Goal: Information Seeking & Learning: Learn about a topic

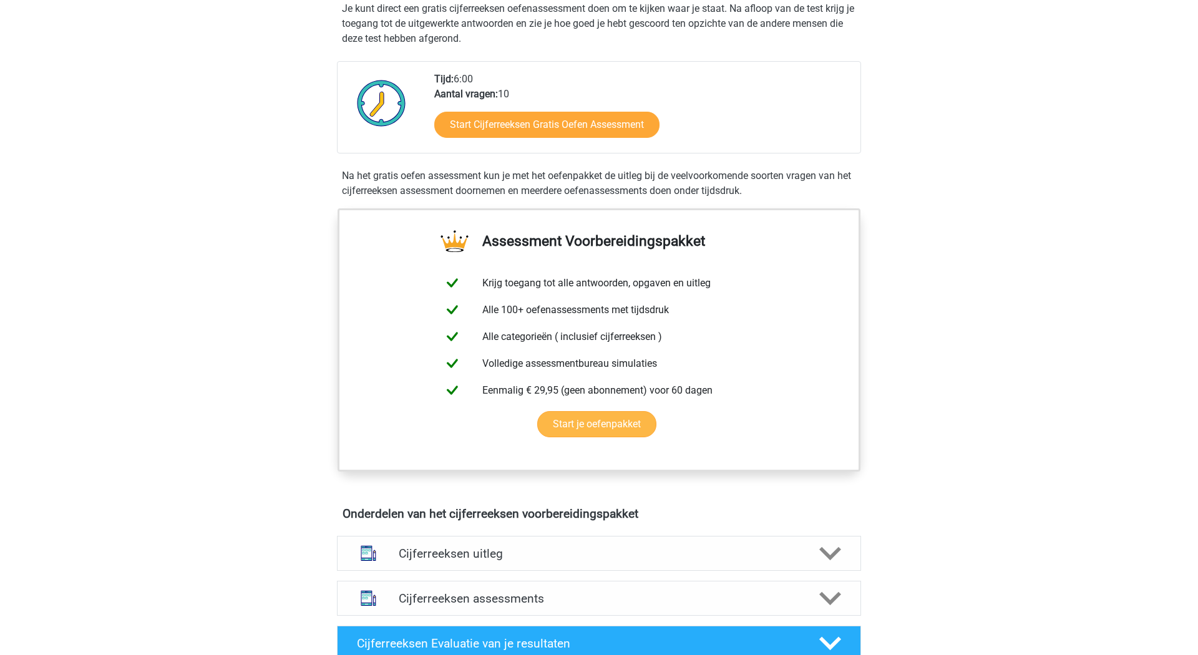
scroll to position [260, 0]
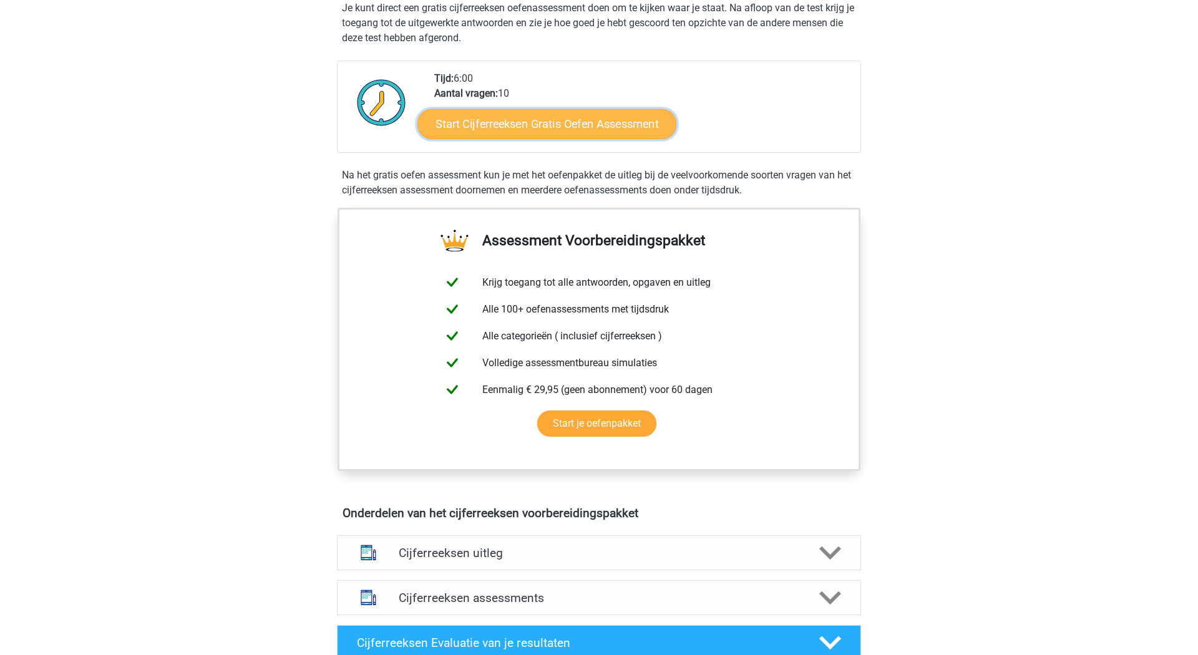
click at [555, 109] on link "Start Cijferreeksen Gratis Oefen Assessment" at bounding box center [546, 124] width 259 height 30
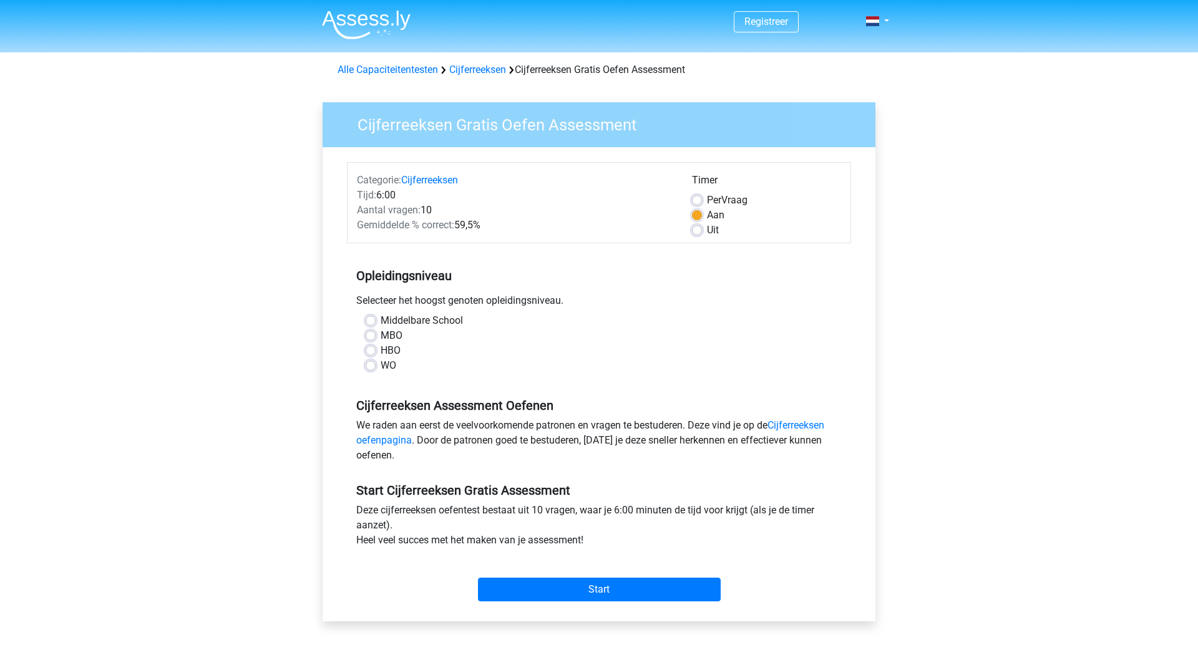
click at [393, 313] on label "Middelbare School" at bounding box center [422, 320] width 82 height 15
click at [376, 313] on input "Middelbare School" at bounding box center [371, 319] width 10 height 12
radio input "true"
click at [527, 578] on input "Start" at bounding box center [599, 590] width 243 height 24
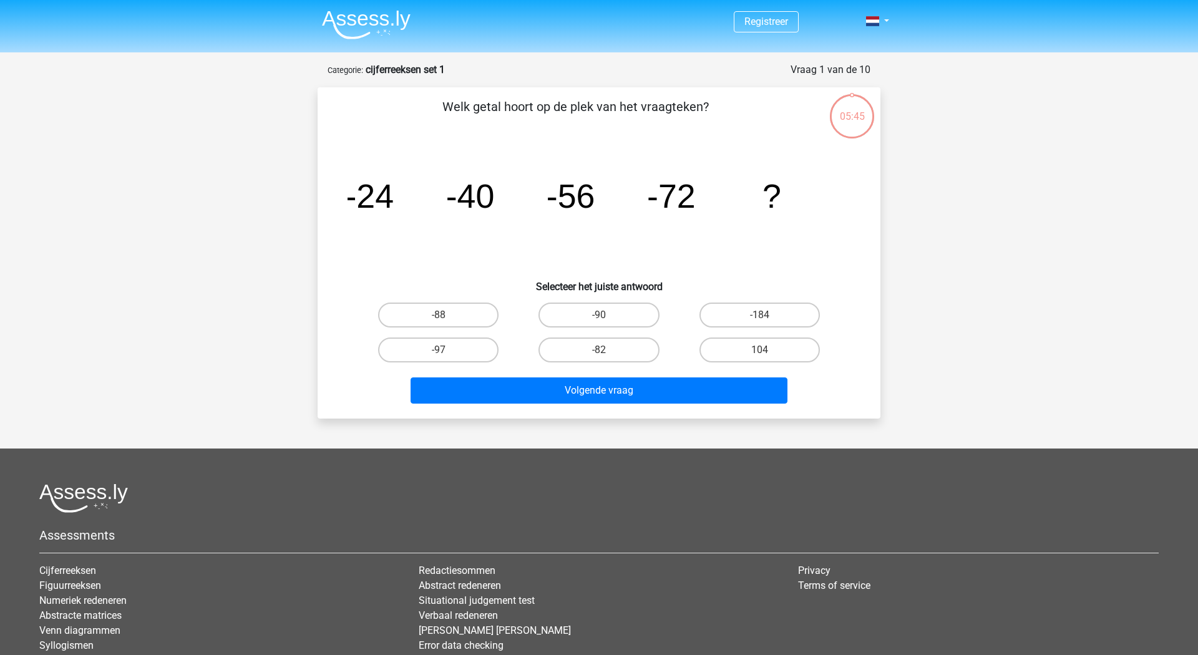
click at [495, 311] on div "-88" at bounding box center [438, 315] width 150 height 25
click at [495, 305] on label "-88" at bounding box center [438, 315] width 120 height 25
click at [447, 315] on input "-88" at bounding box center [443, 319] width 8 height 8
radio input "true"
click at [529, 367] on div "Volgende vraag" at bounding box center [599, 387] width 523 height 41
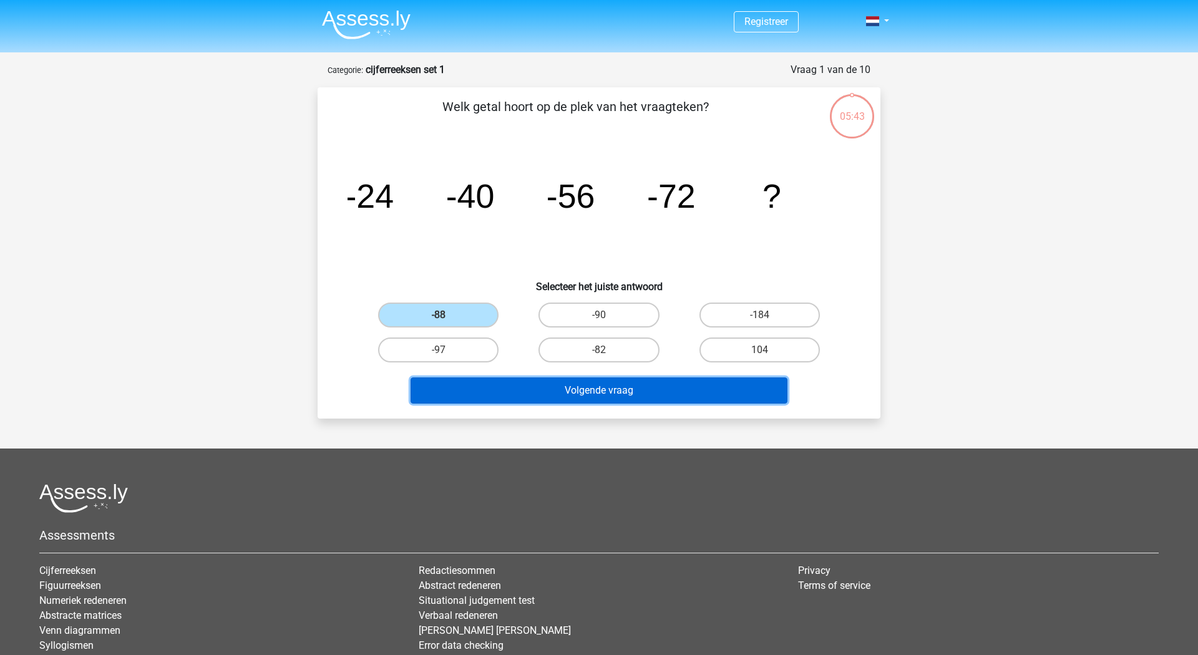
click at [526, 377] on button "Volgende vraag" at bounding box center [599, 390] width 377 height 26
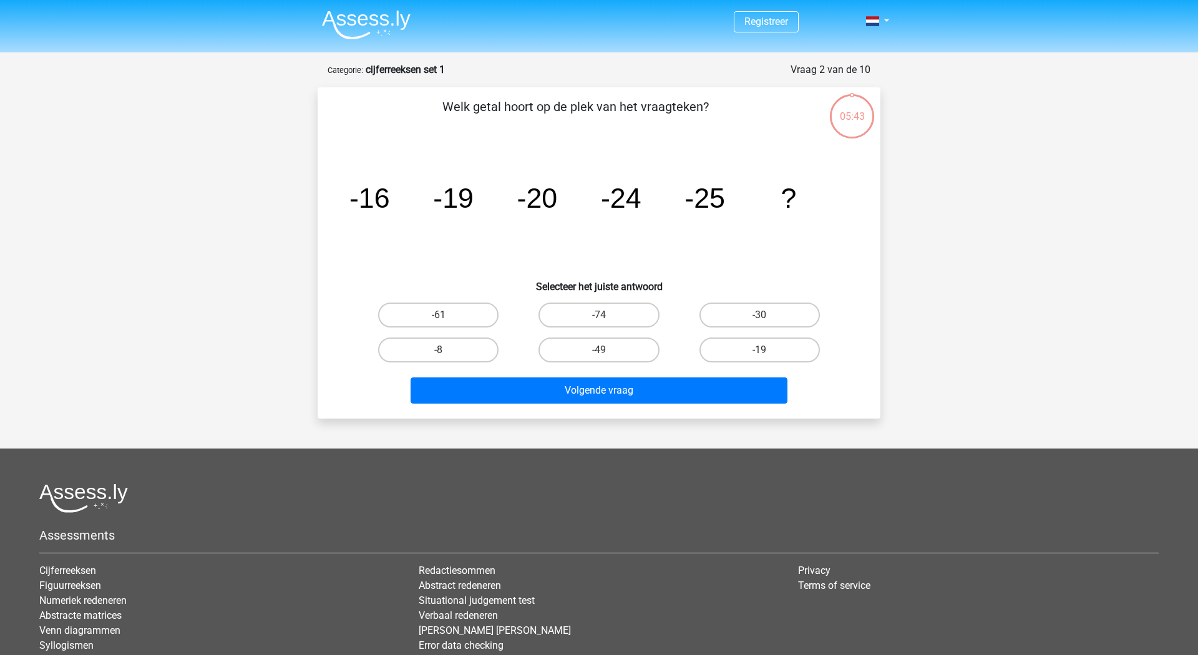
scroll to position [54, 0]
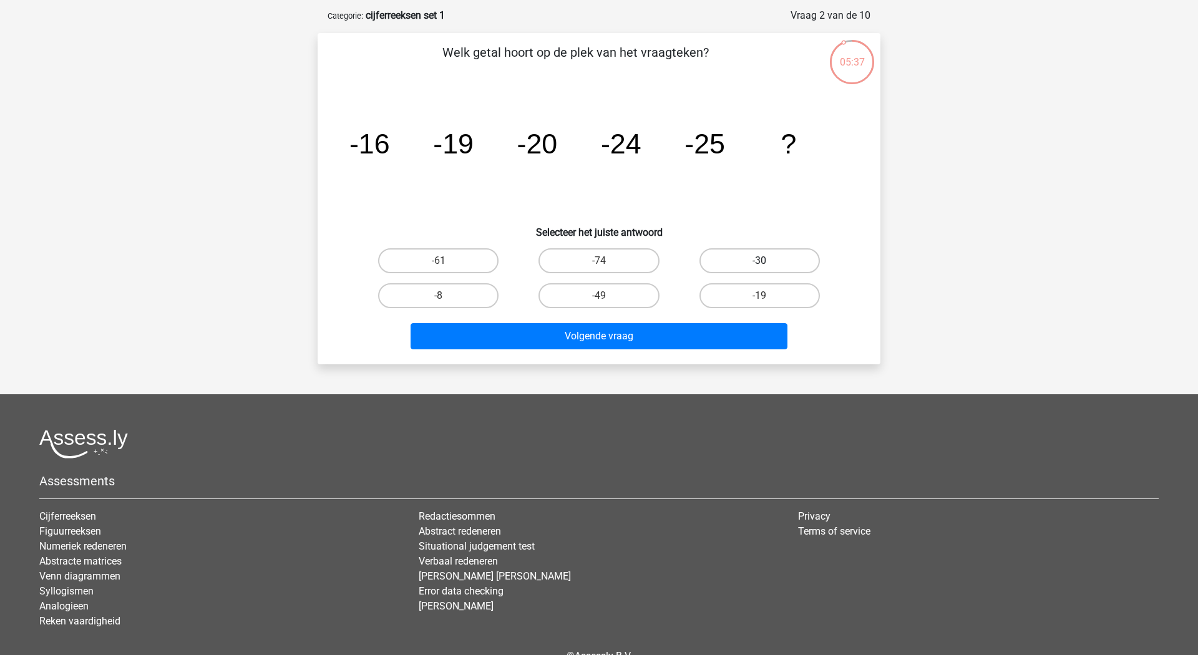
click at [749, 258] on label "-30" at bounding box center [759, 260] width 120 height 25
click at [759, 261] on input "-30" at bounding box center [763, 265] width 8 height 8
radio input "true"
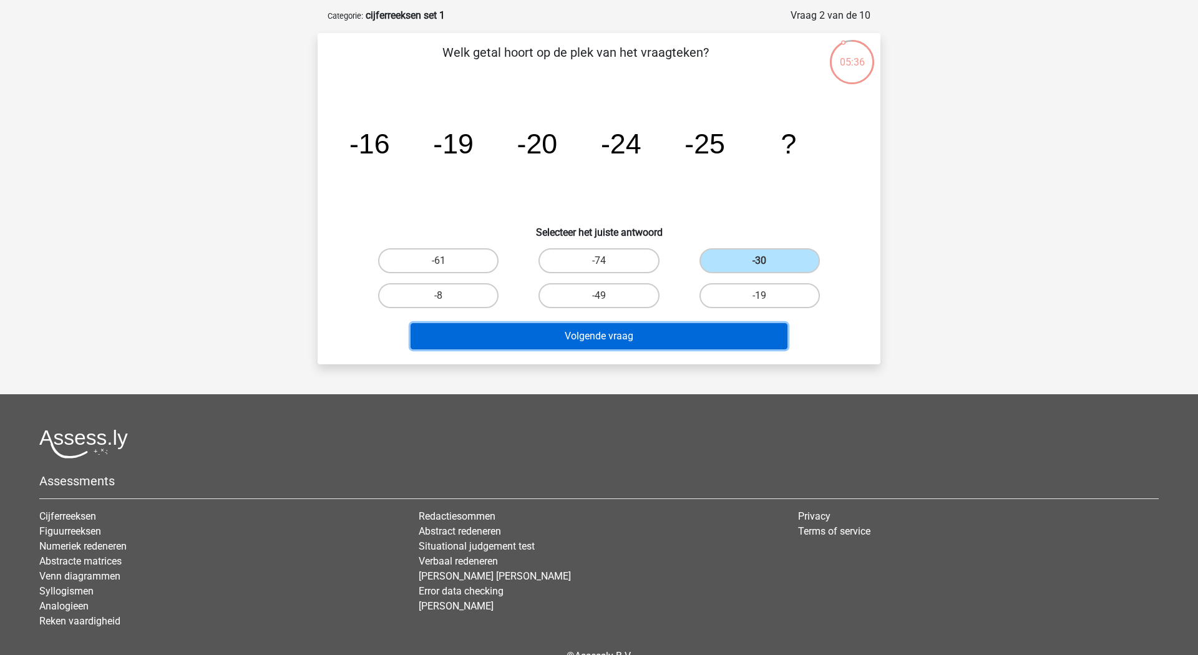
click at [583, 323] on button "Volgende vraag" at bounding box center [599, 336] width 377 height 26
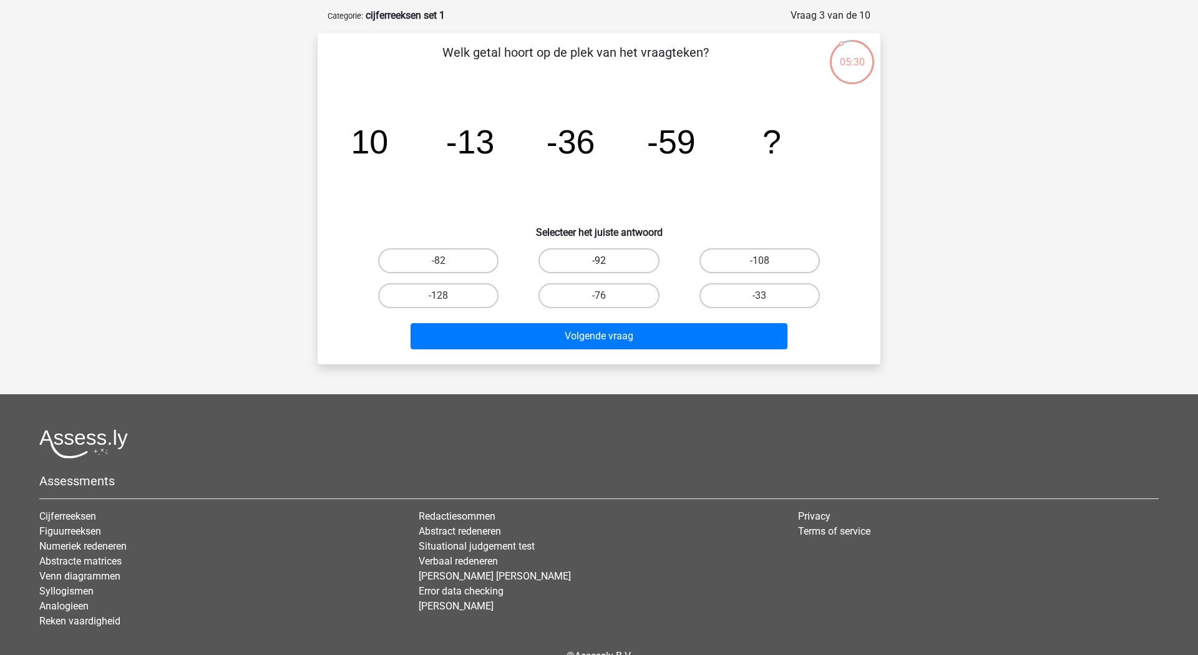
click at [593, 252] on label "-92" at bounding box center [598, 260] width 120 height 25
click at [599, 261] on input "-92" at bounding box center [603, 265] width 8 height 8
radio input "true"
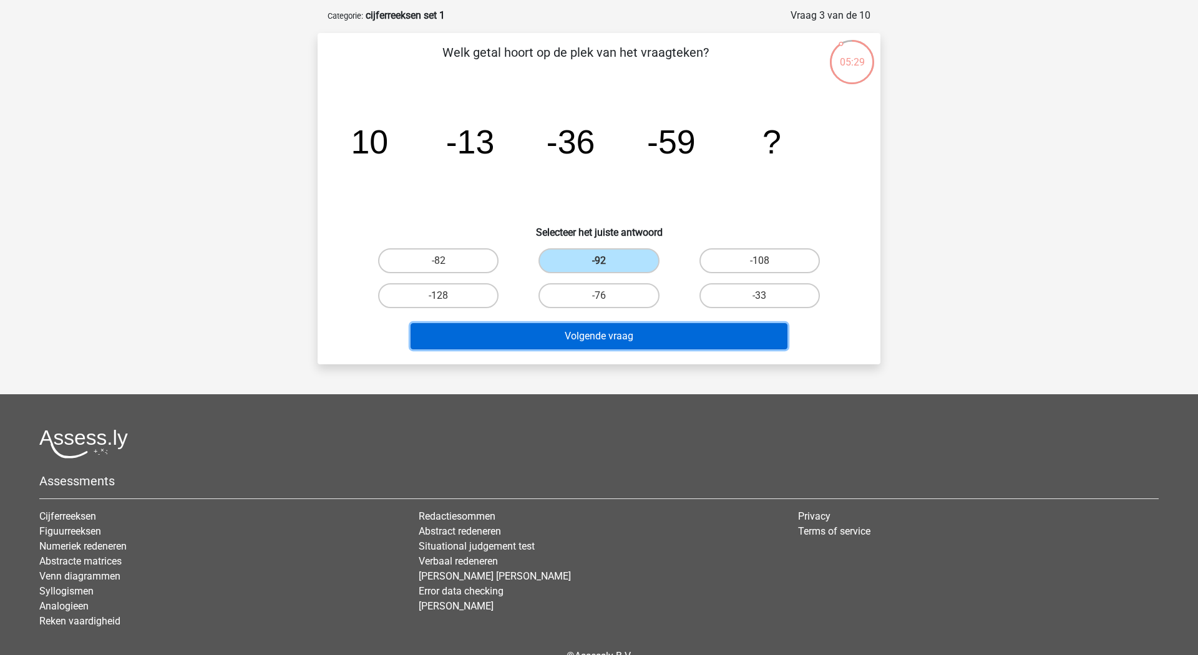
click at [570, 323] on button "Volgende vraag" at bounding box center [599, 336] width 377 height 26
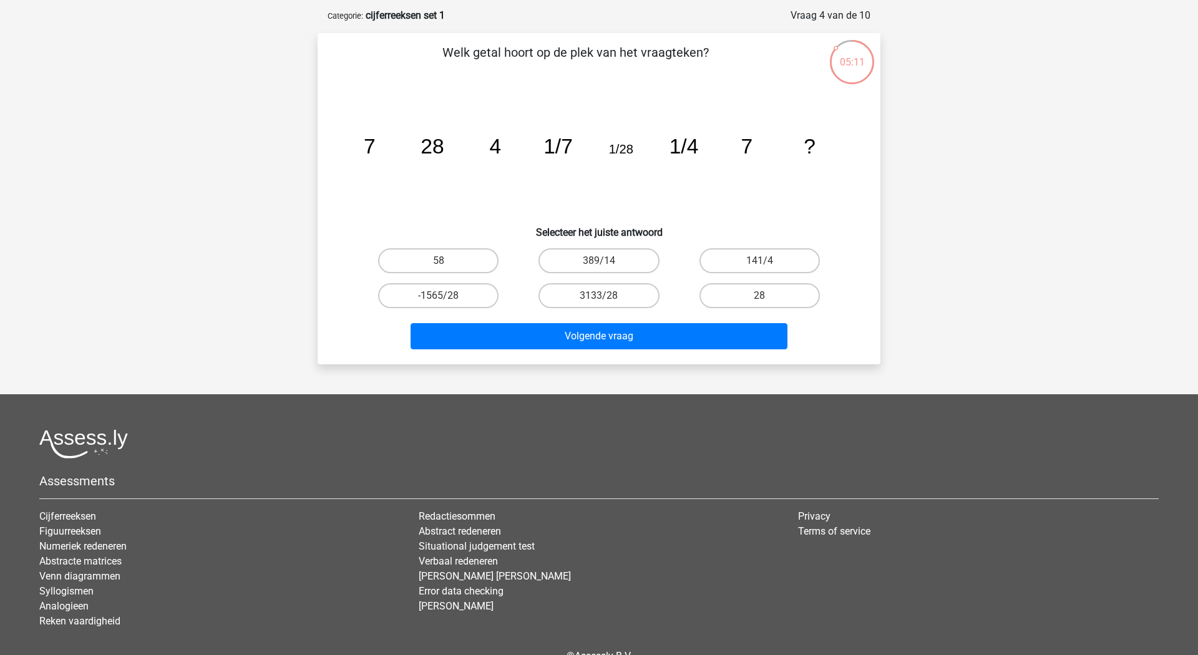
click at [570, 193] on icon "image/svg+xml 7 28 4 1/7 1/28 1/4 7 ?" at bounding box center [599, 153] width 503 height 126
click at [713, 283] on label "28" at bounding box center [759, 295] width 120 height 25
click at [759, 296] on input "28" at bounding box center [763, 300] width 8 height 8
radio input "true"
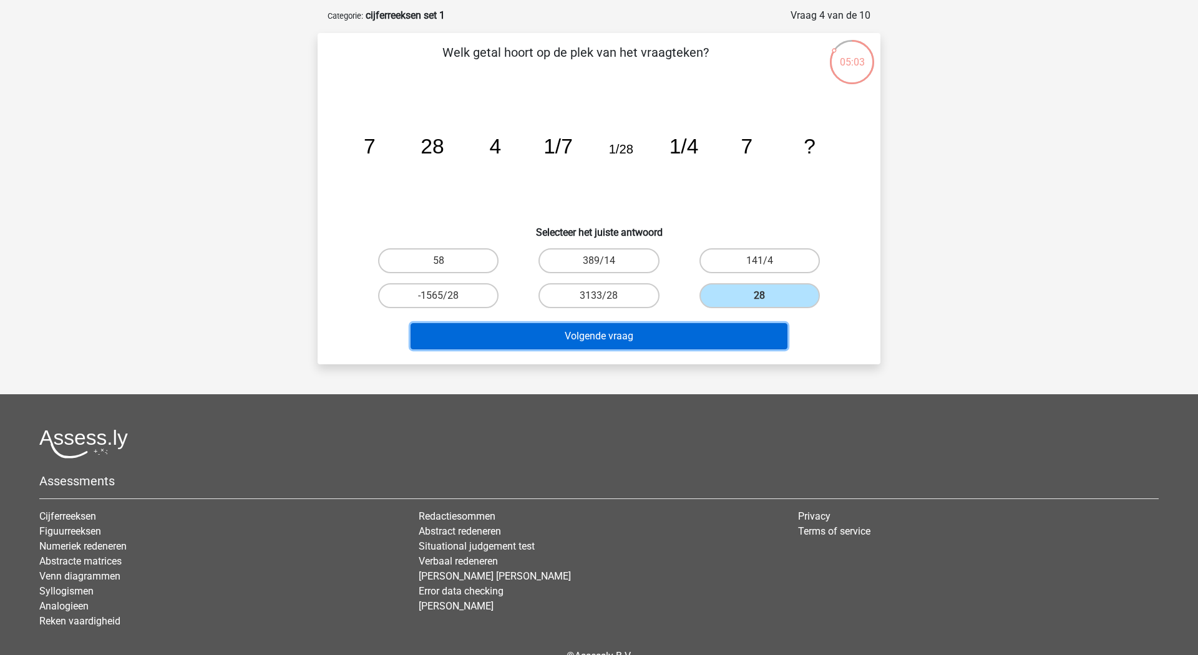
click at [618, 323] on button "Volgende vraag" at bounding box center [599, 336] width 377 height 26
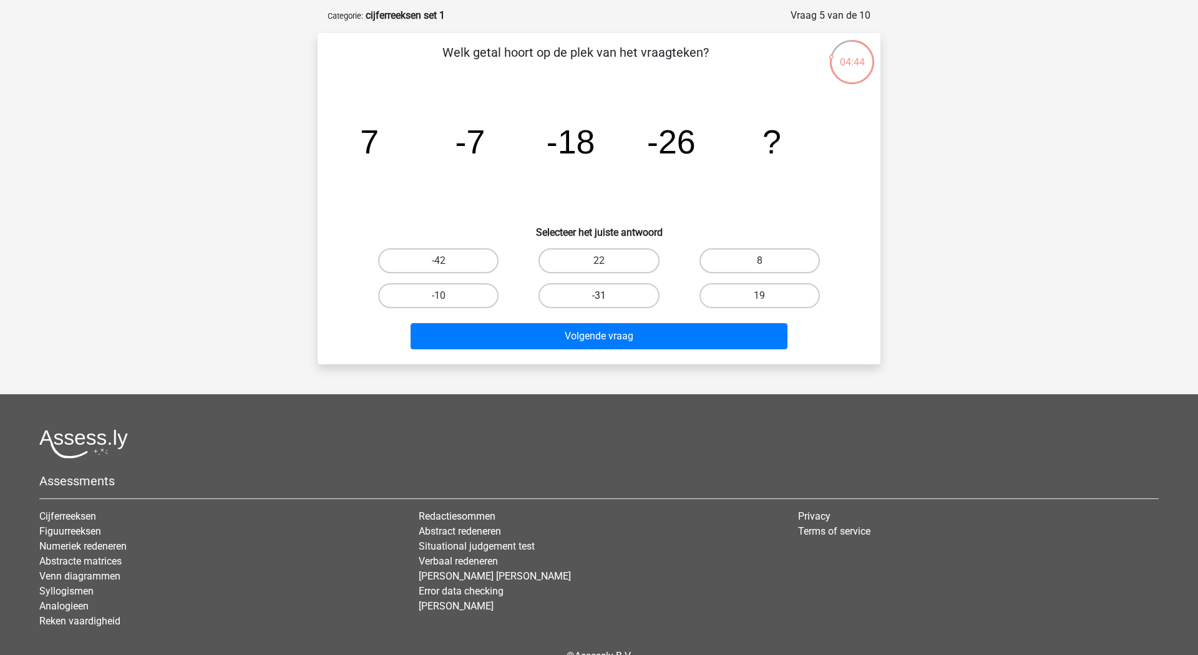
click at [603, 283] on label "-31" at bounding box center [598, 295] width 120 height 25
click at [603, 296] on input "-31" at bounding box center [603, 300] width 8 height 8
radio input "true"
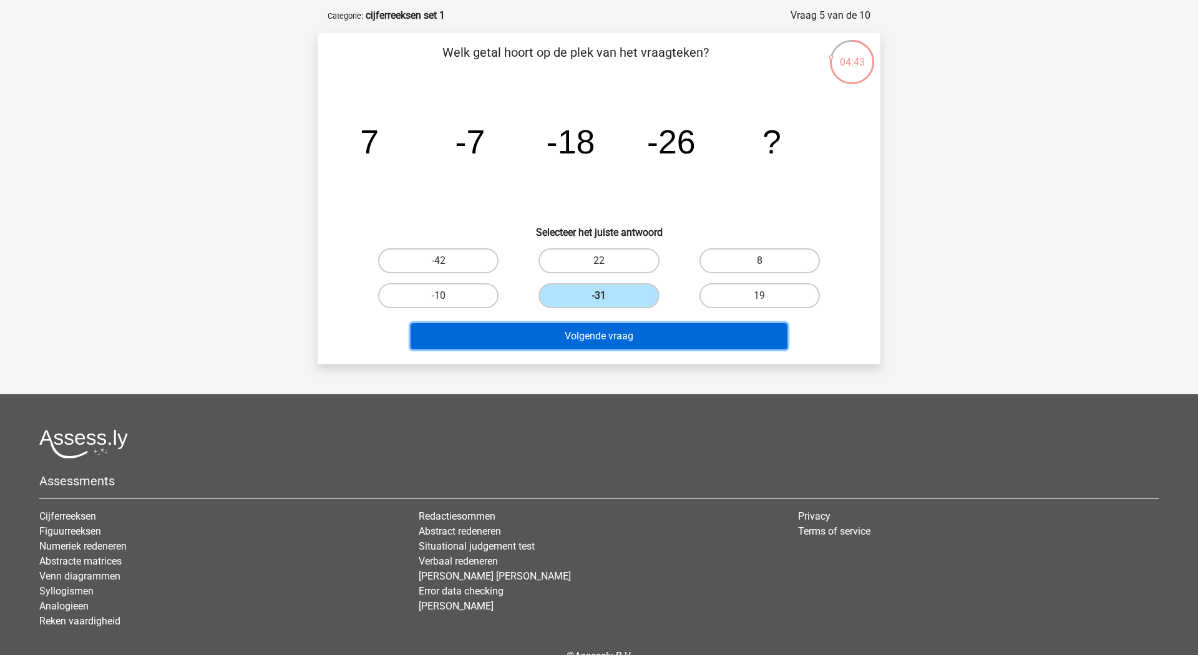
click at [586, 323] on button "Volgende vraag" at bounding box center [599, 336] width 377 height 26
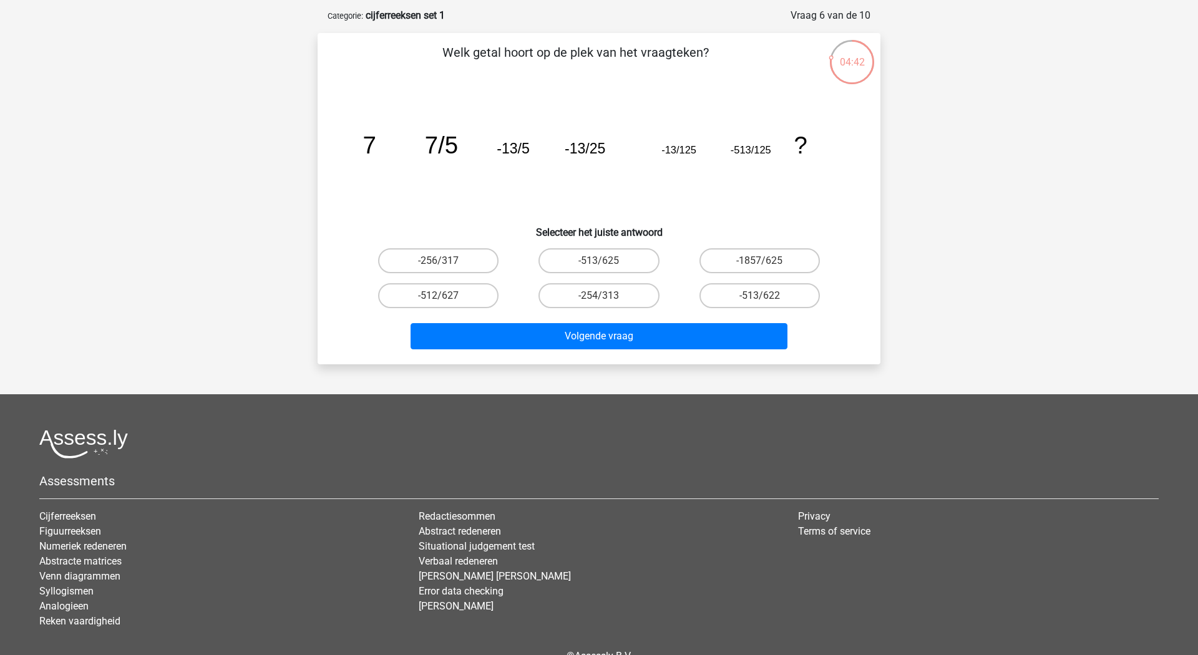
click at [576, 198] on icon "image/svg+xml 7 7/5 -13/5 -13/25 -13/125 -513/125 ?" at bounding box center [599, 153] width 503 height 126
click at [616, 248] on label "-513/625" at bounding box center [598, 260] width 120 height 25
click at [607, 261] on input "-513/625" at bounding box center [603, 265] width 8 height 8
radio input "true"
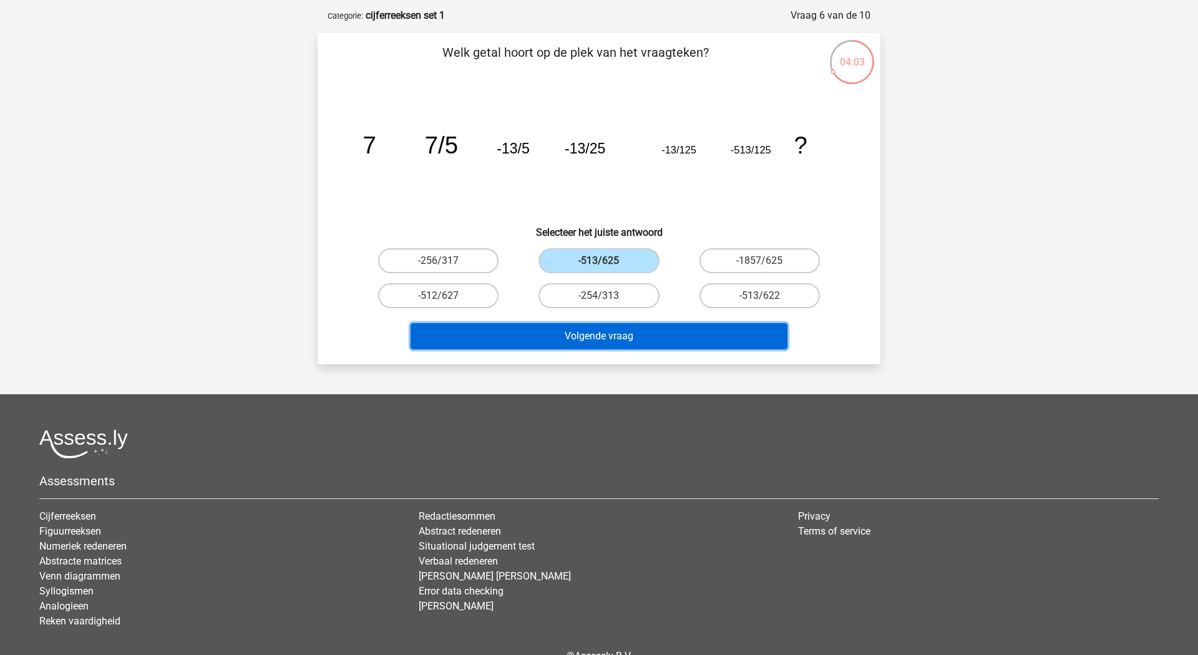
click at [584, 323] on button "Volgende vraag" at bounding box center [599, 336] width 377 height 26
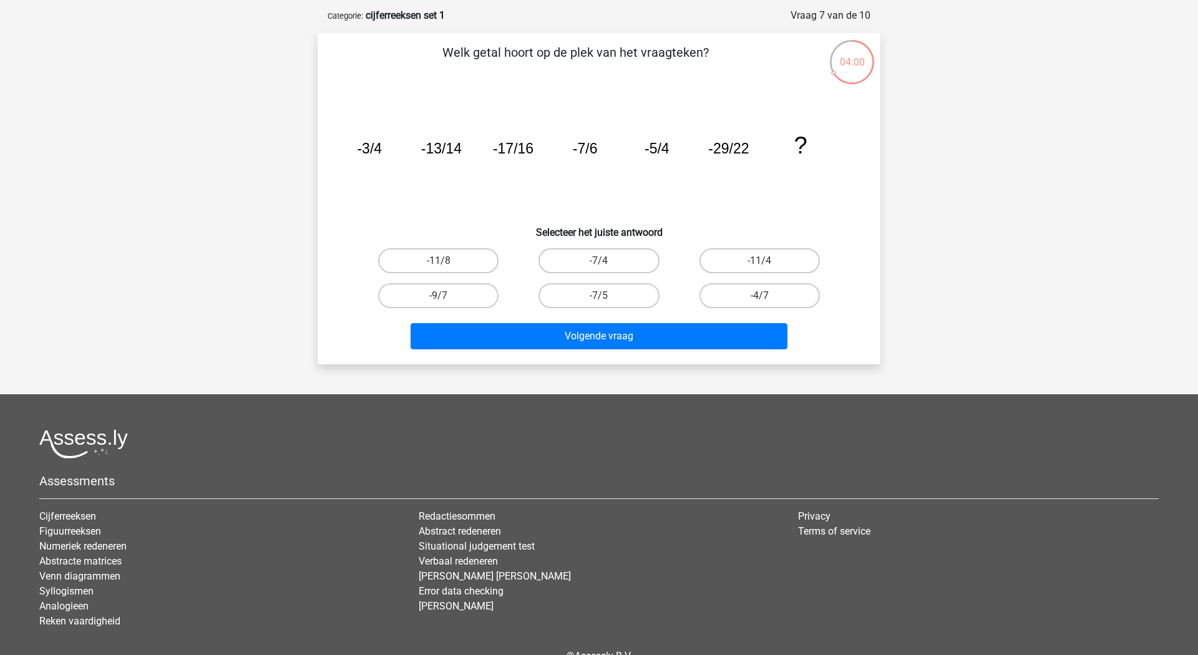
click at [593, 217] on h6 "Selecteer het juiste antwoord" at bounding box center [599, 228] width 523 height 22
click at [686, 263] on div "-11/4" at bounding box center [759, 260] width 160 height 35
drag, startPoint x: 651, startPoint y: 137, endPoint x: 662, endPoint y: 137, distance: 10.6
click at [382, 140] on tspan "-5/4" at bounding box center [369, 148] width 25 height 16
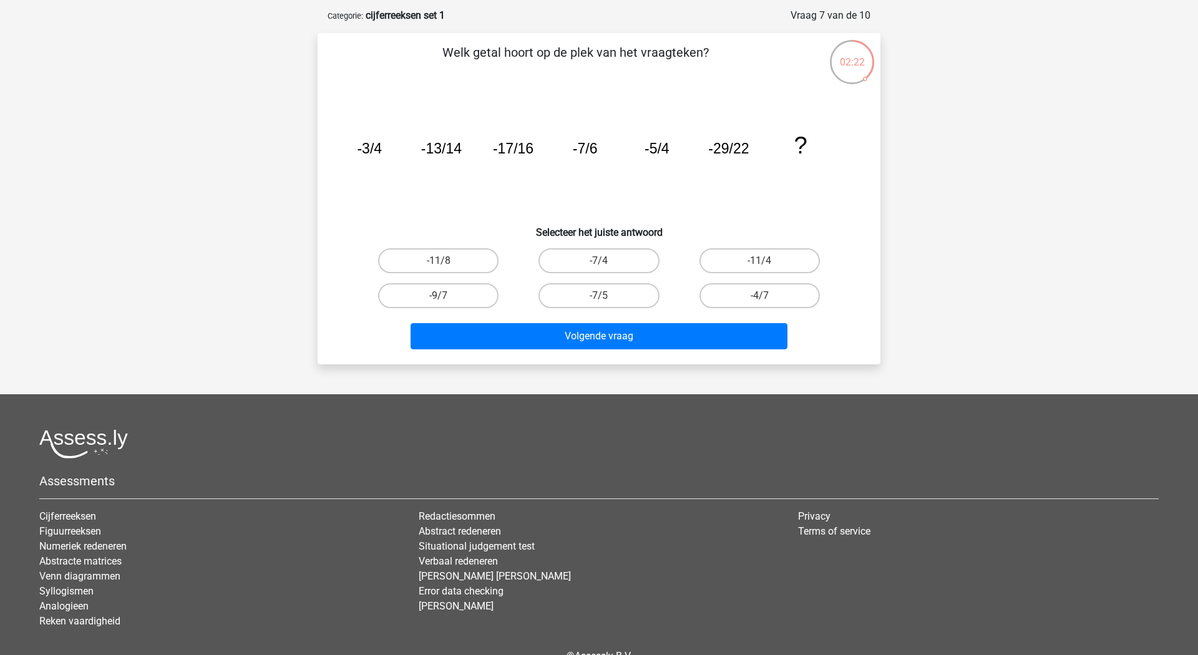
click at [675, 183] on icon "image/svg+xml -3/4 -13/14 -17/16 -7/6 -5/4 -29/22 ?" at bounding box center [599, 153] width 503 height 126
drag, startPoint x: 713, startPoint y: 139, endPoint x: 761, endPoint y: 139, distance: 47.4
click at [761, 139] on icon "image/svg+xml -3/4 -13/14 -17/16 -7/6 -5/4 -29/22 ?" at bounding box center [599, 153] width 503 height 126
click at [683, 262] on div "-11/4" at bounding box center [759, 260] width 160 height 35
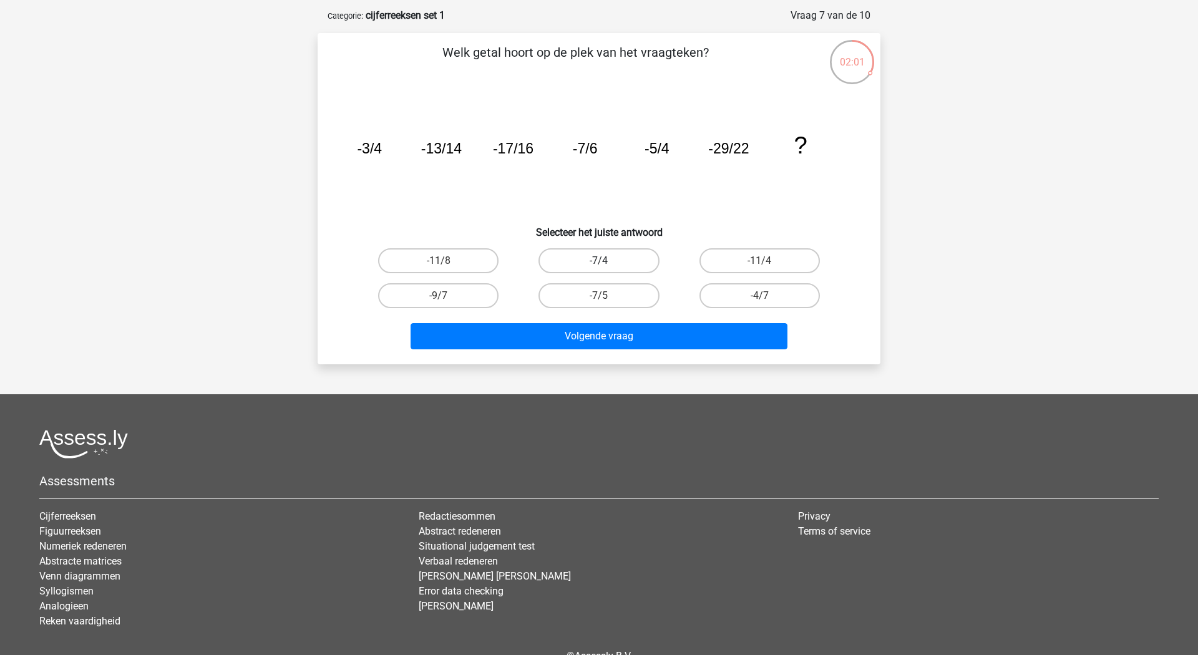
click at [615, 252] on label "-7/4" at bounding box center [598, 260] width 120 height 25
click at [607, 261] on input "-7/4" at bounding box center [603, 265] width 8 height 8
radio input "true"
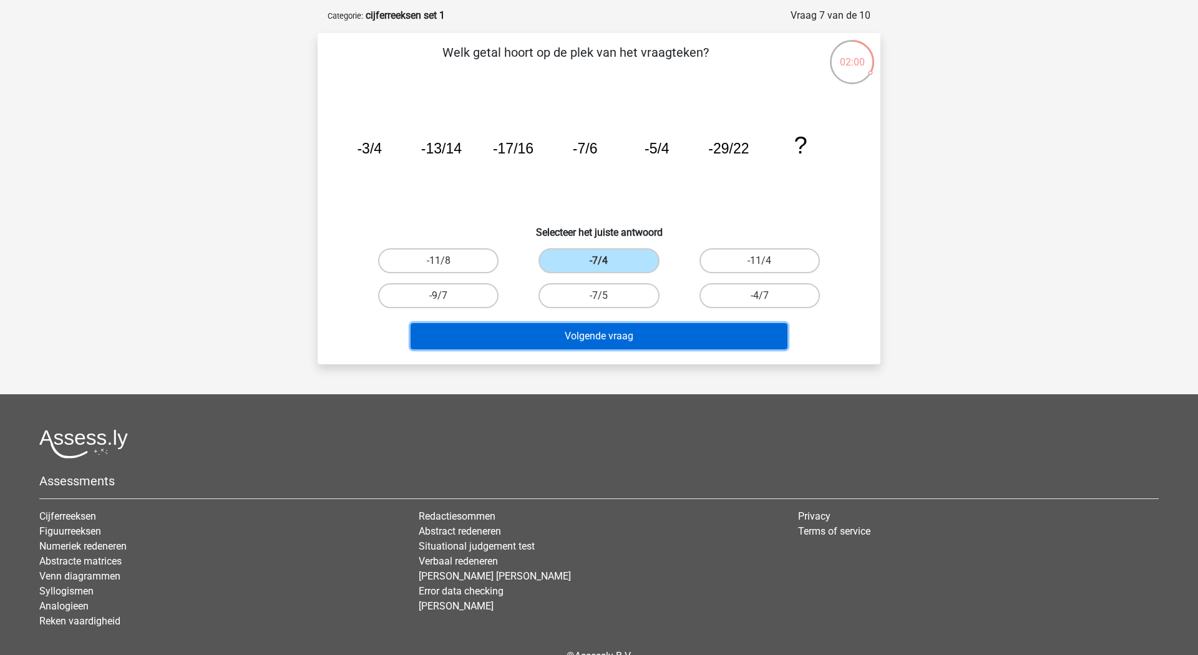
click at [611, 323] on button "Volgende vraag" at bounding box center [599, 336] width 377 height 26
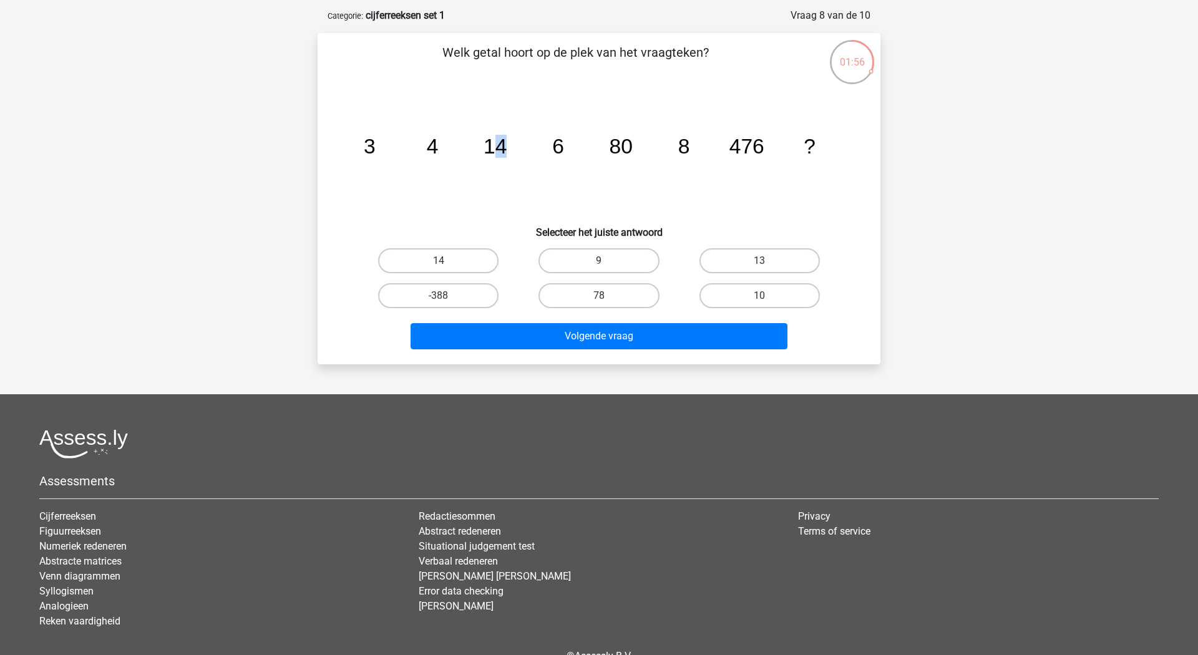
drag, startPoint x: 499, startPoint y: 137, endPoint x: 508, endPoint y: 138, distance: 9.4
click at [507, 137] on icon "image/svg+xml 3 4 14 6 80 8 476 ?" at bounding box center [599, 153] width 503 height 126
click at [508, 138] on icon "image/svg+xml 3 4 14 6 80 8 476 ?" at bounding box center [599, 153] width 503 height 126
click at [522, 195] on icon "image/svg+xml 3 4 14 6 80 8 476 ?" at bounding box center [599, 153] width 503 height 126
click at [564, 183] on icon "image/svg+xml 3 4 14 6 80 8 476 ?" at bounding box center [599, 153] width 503 height 126
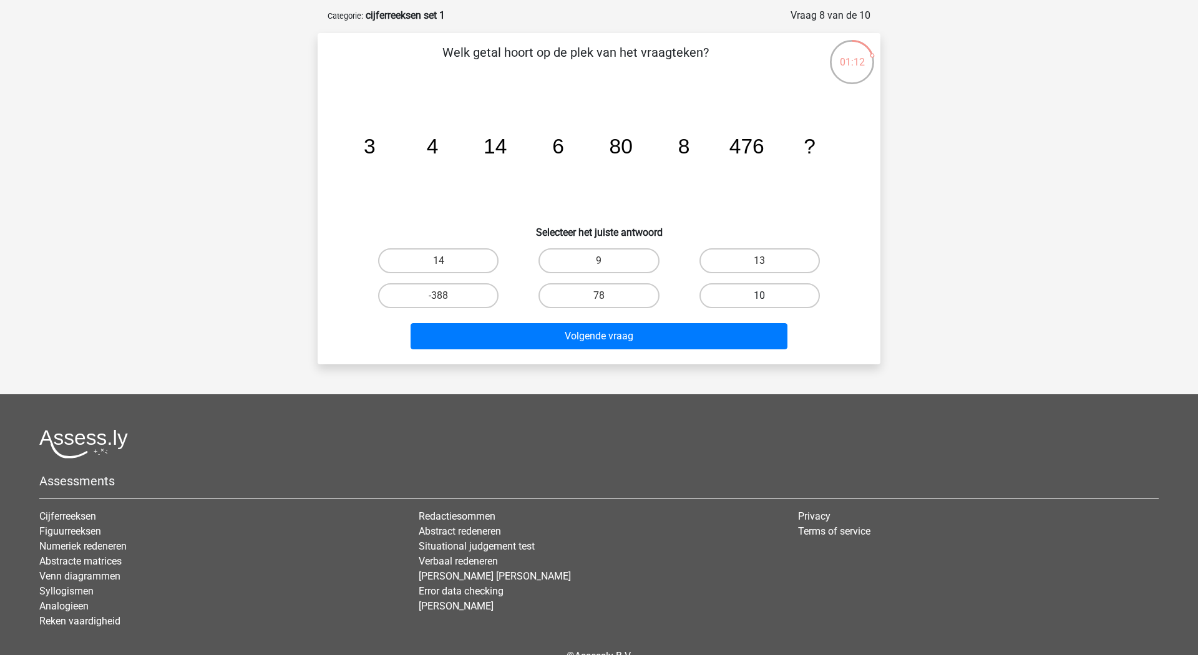
click at [746, 283] on label "10" at bounding box center [759, 295] width 120 height 25
click at [759, 296] on input "10" at bounding box center [763, 300] width 8 height 8
radio input "true"
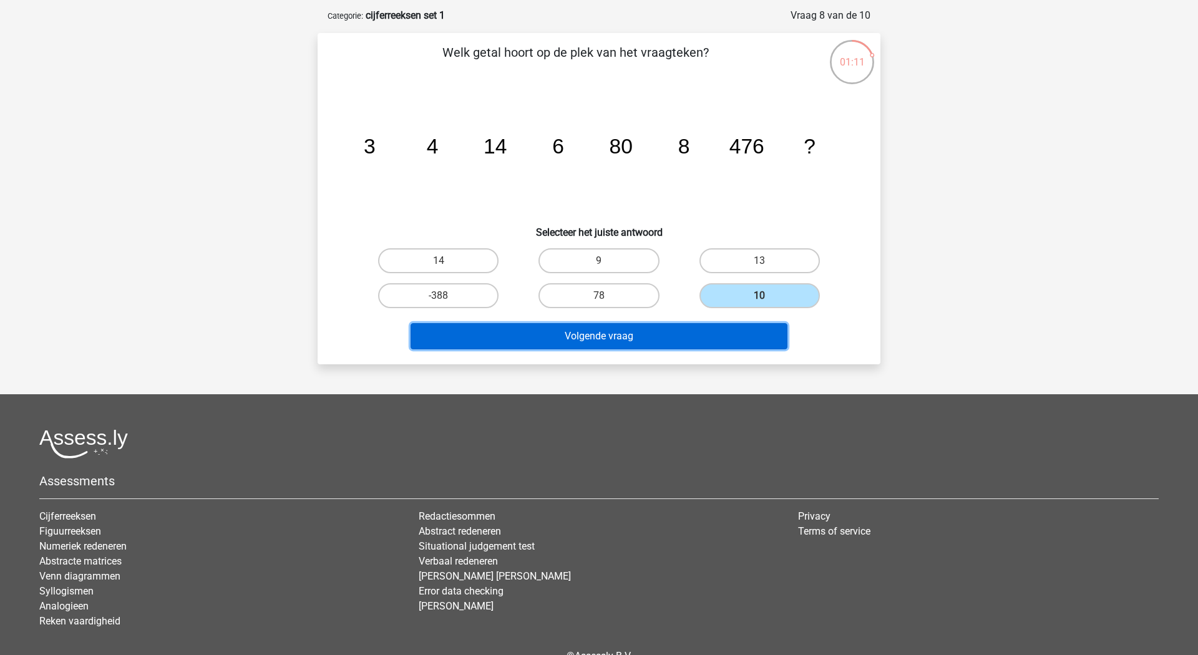
click at [600, 323] on button "Volgende vraag" at bounding box center [599, 336] width 377 height 26
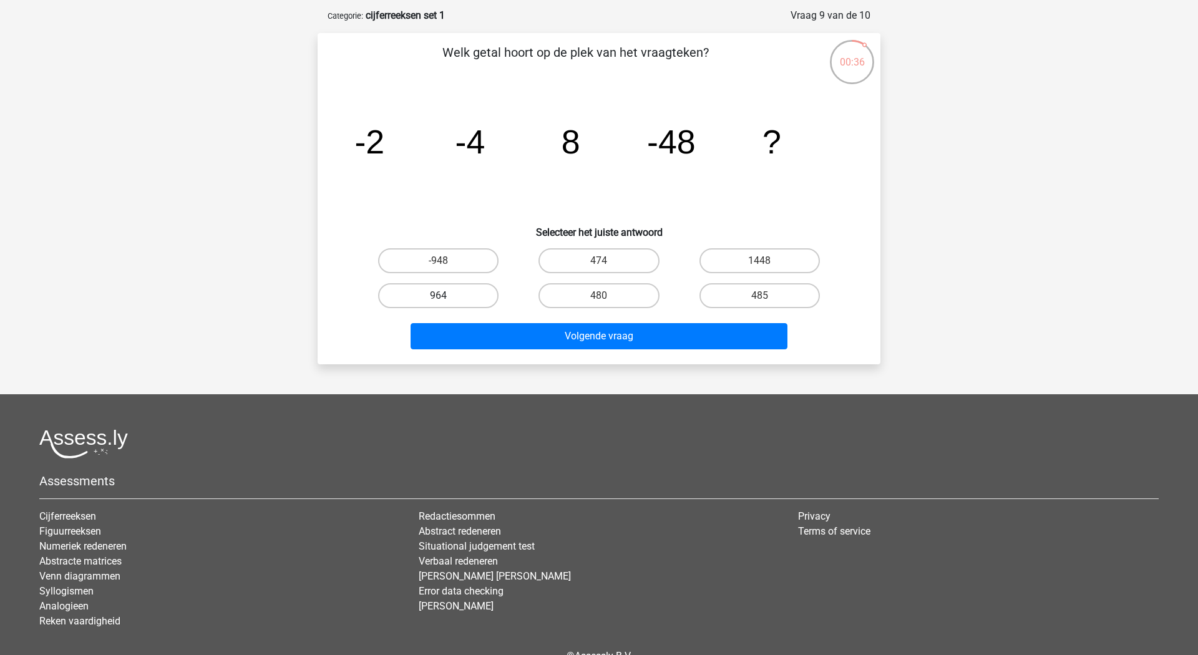
click at [440, 283] on label "964" at bounding box center [438, 295] width 120 height 25
click at [440, 296] on input "964" at bounding box center [443, 300] width 8 height 8
radio input "true"
click at [490, 313] on div "Volgende vraag" at bounding box center [599, 333] width 523 height 41
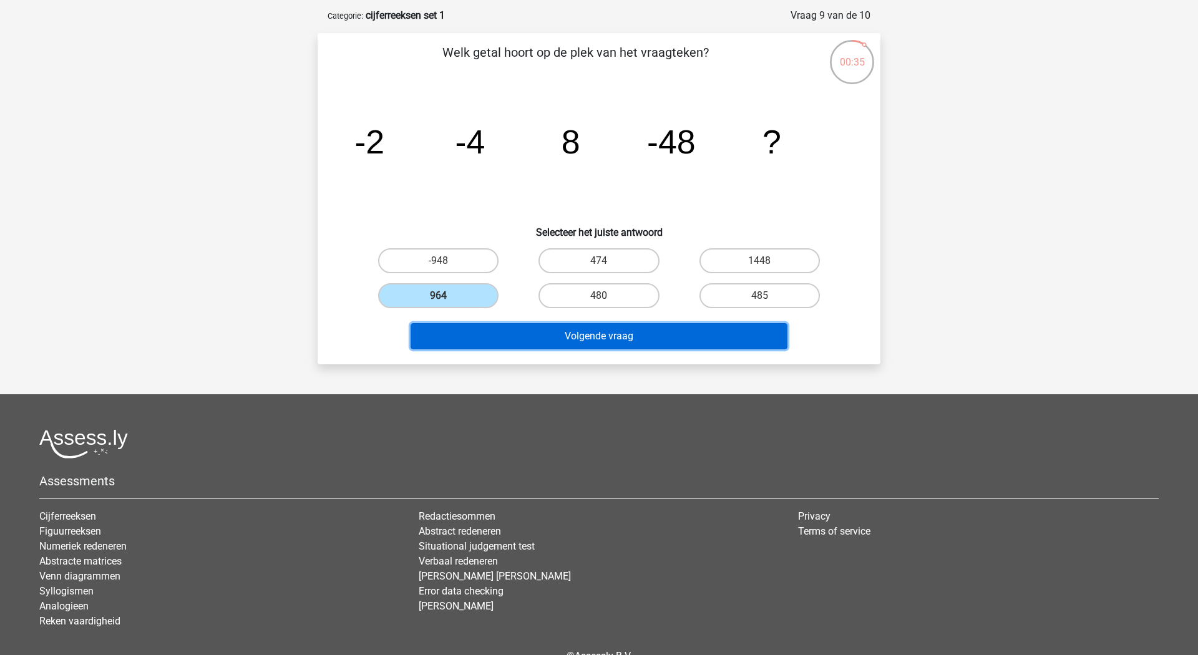
click at [490, 323] on button "Volgende vraag" at bounding box center [599, 336] width 377 height 26
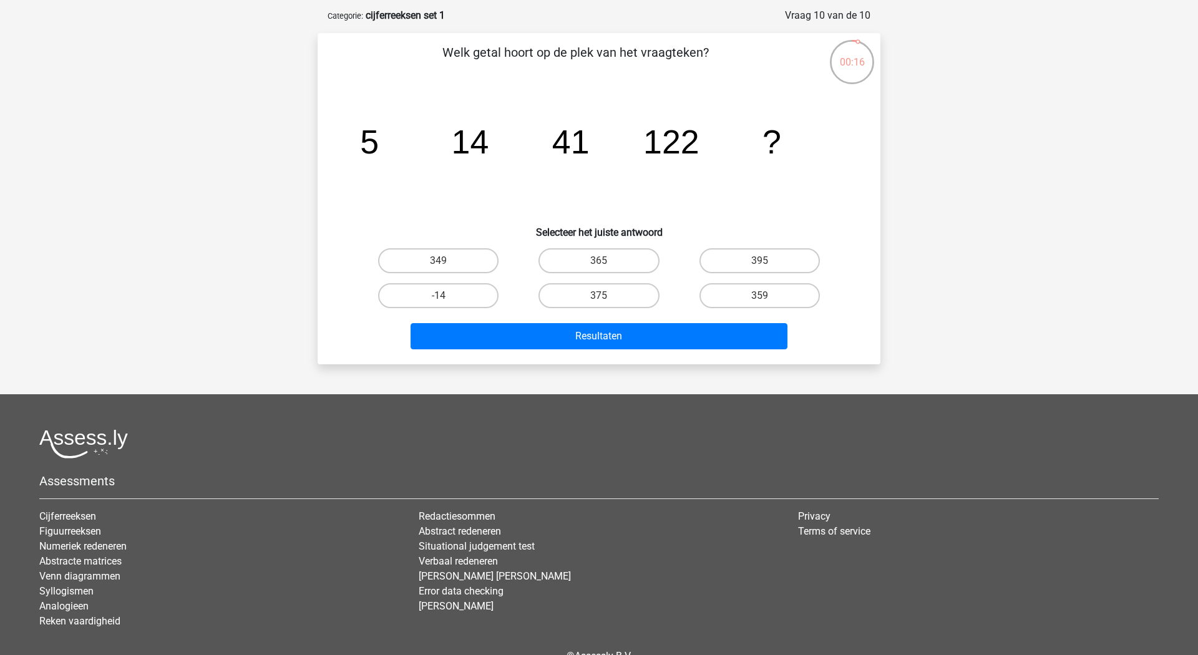
click at [606, 261] on input "365" at bounding box center [603, 265] width 8 height 8
radio input "true"
click at [722, 283] on label "359" at bounding box center [759, 295] width 120 height 25
click at [759, 296] on input "359" at bounding box center [763, 300] width 8 height 8
radio input "true"
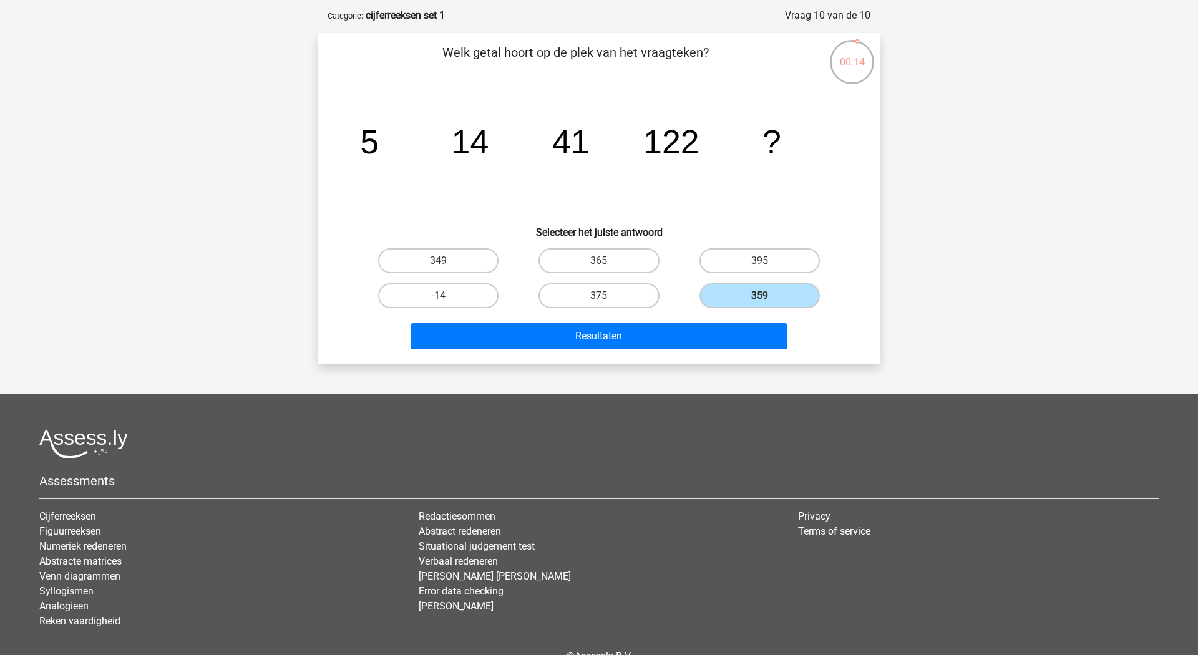
click at [645, 328] on div "Resultaten" at bounding box center [599, 338] width 482 height 31
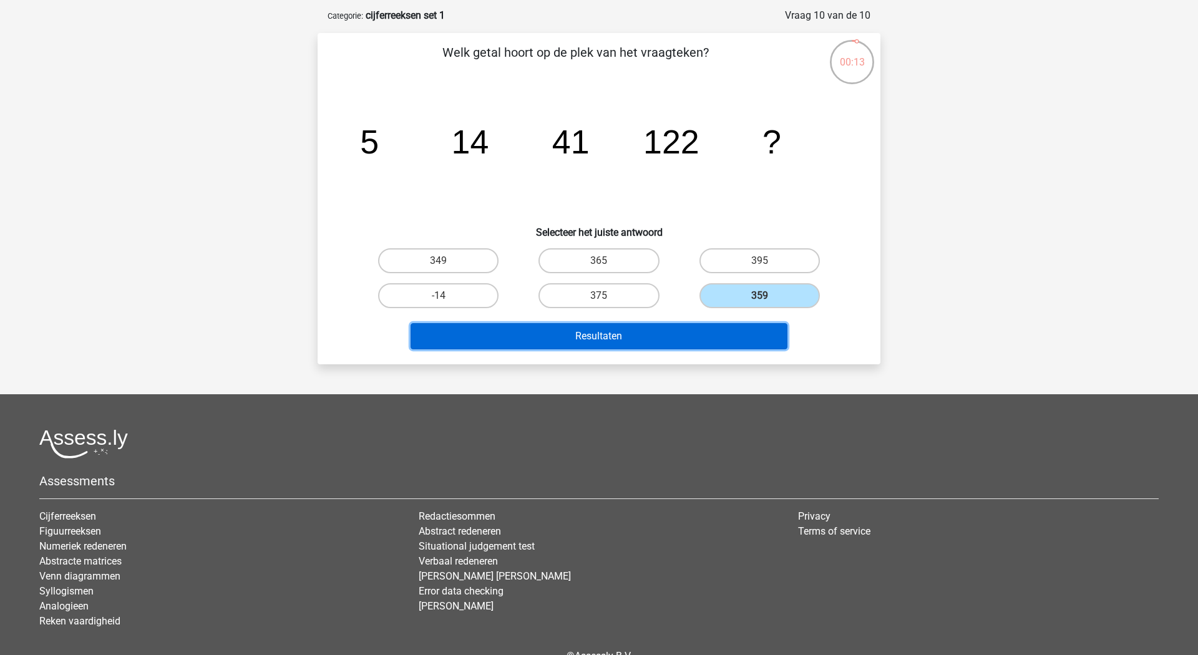
click at [649, 323] on button "Resultaten" at bounding box center [599, 336] width 377 height 26
